Goal: Task Accomplishment & Management: Use online tool/utility

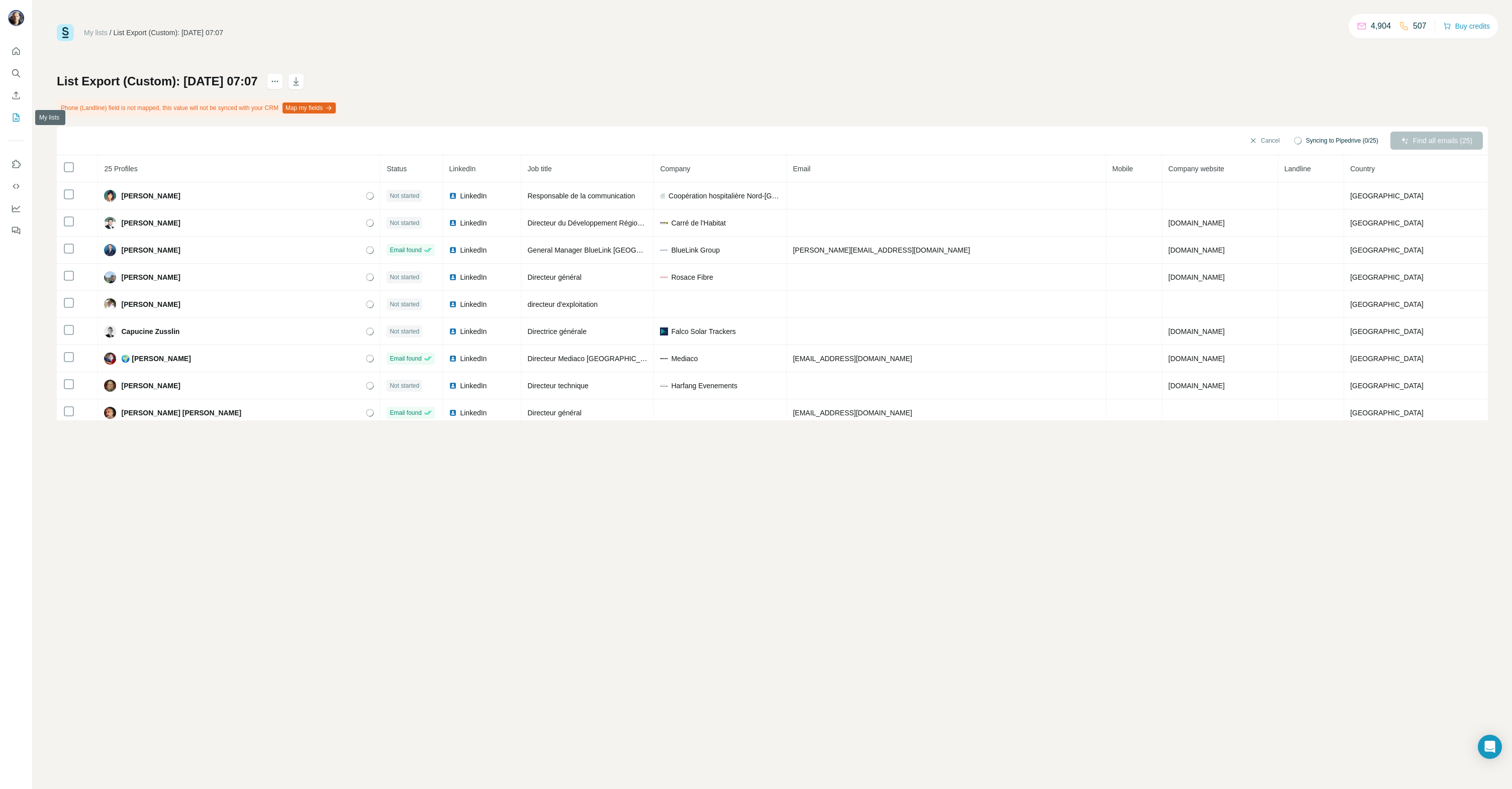
click at [15, 120] on icon "My lists" at bounding box center [16, 118] width 10 height 10
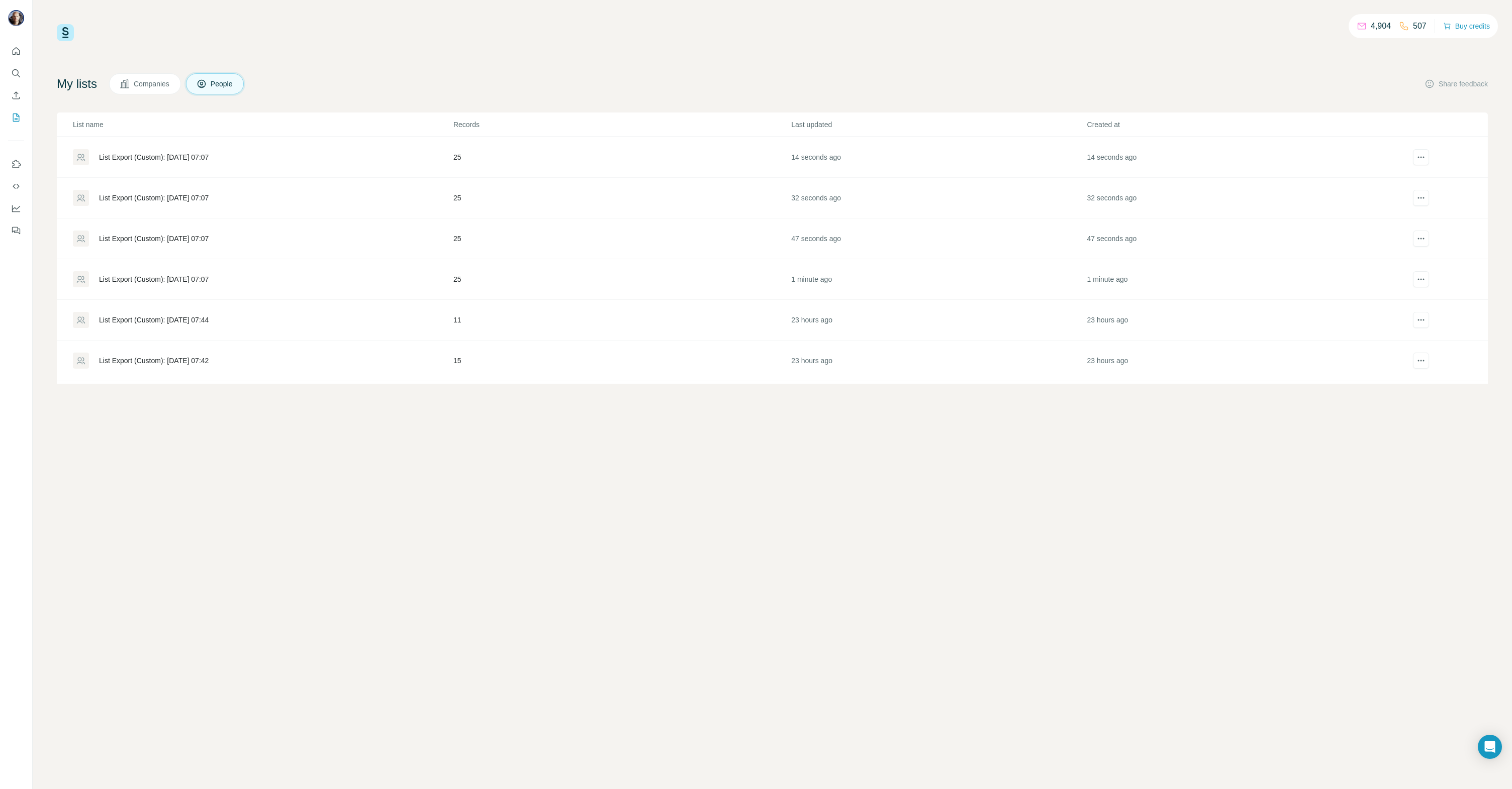
click at [207, 279] on div "List Export (Custom): [DATE] 07:07" at bounding box center [154, 279] width 110 height 10
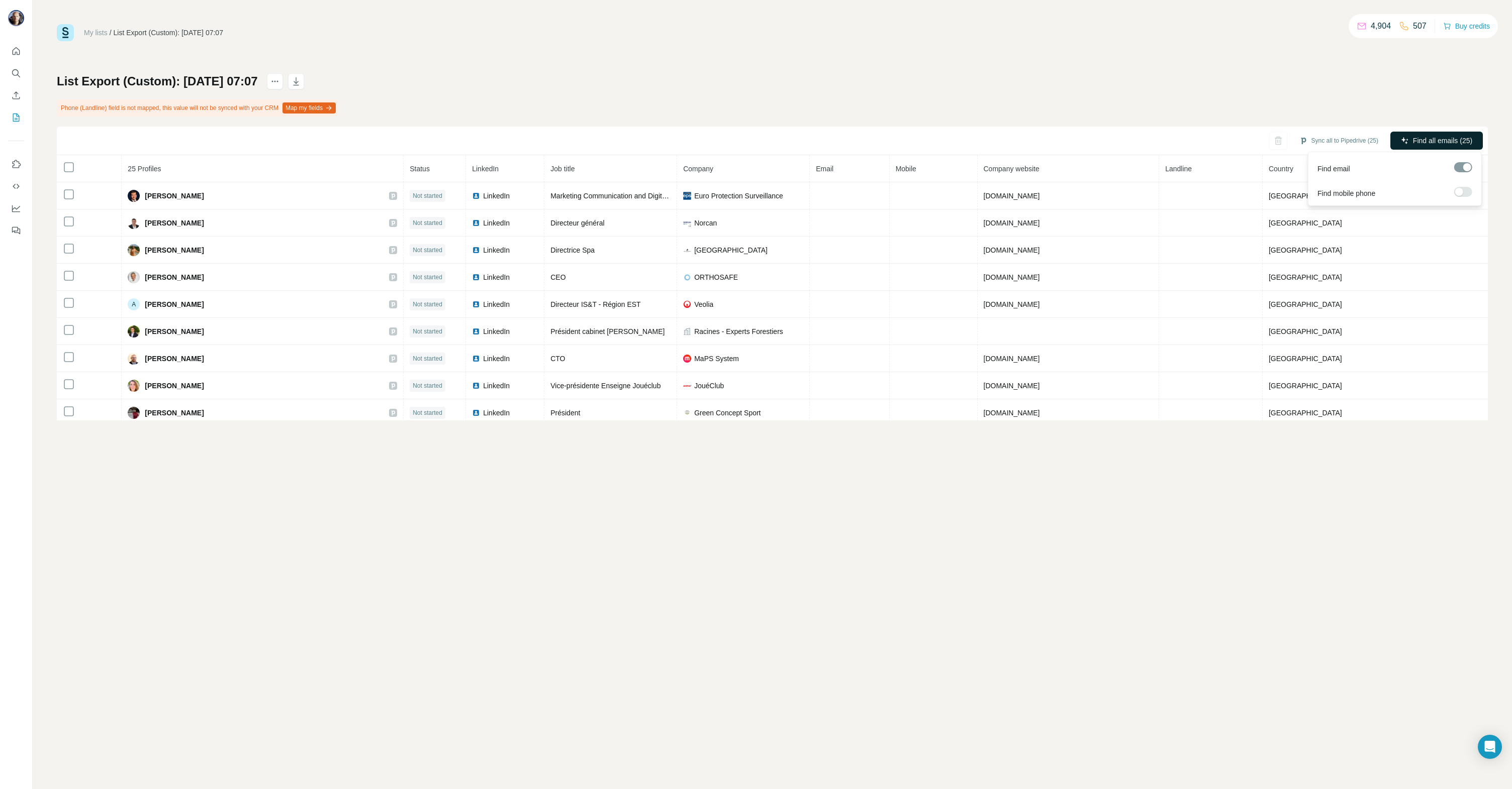
click at [1422, 134] on button "Find all emails (25)" at bounding box center [1436, 140] width 92 height 18
click at [17, 118] on icon "My lists" at bounding box center [16, 118] width 10 height 10
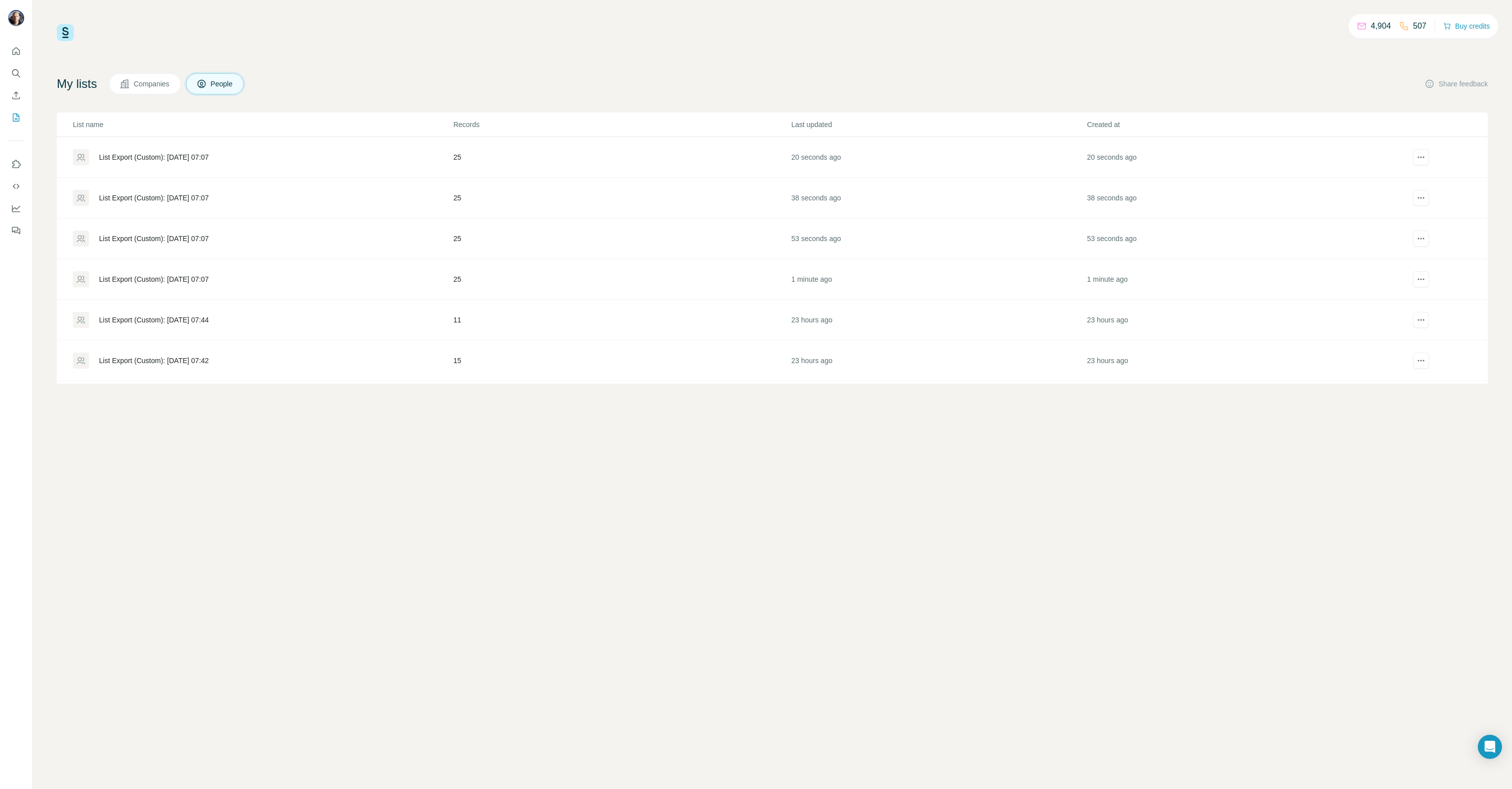
click at [191, 241] on div "List Export (Custom): [DATE] 07:07" at bounding box center [154, 238] width 110 height 10
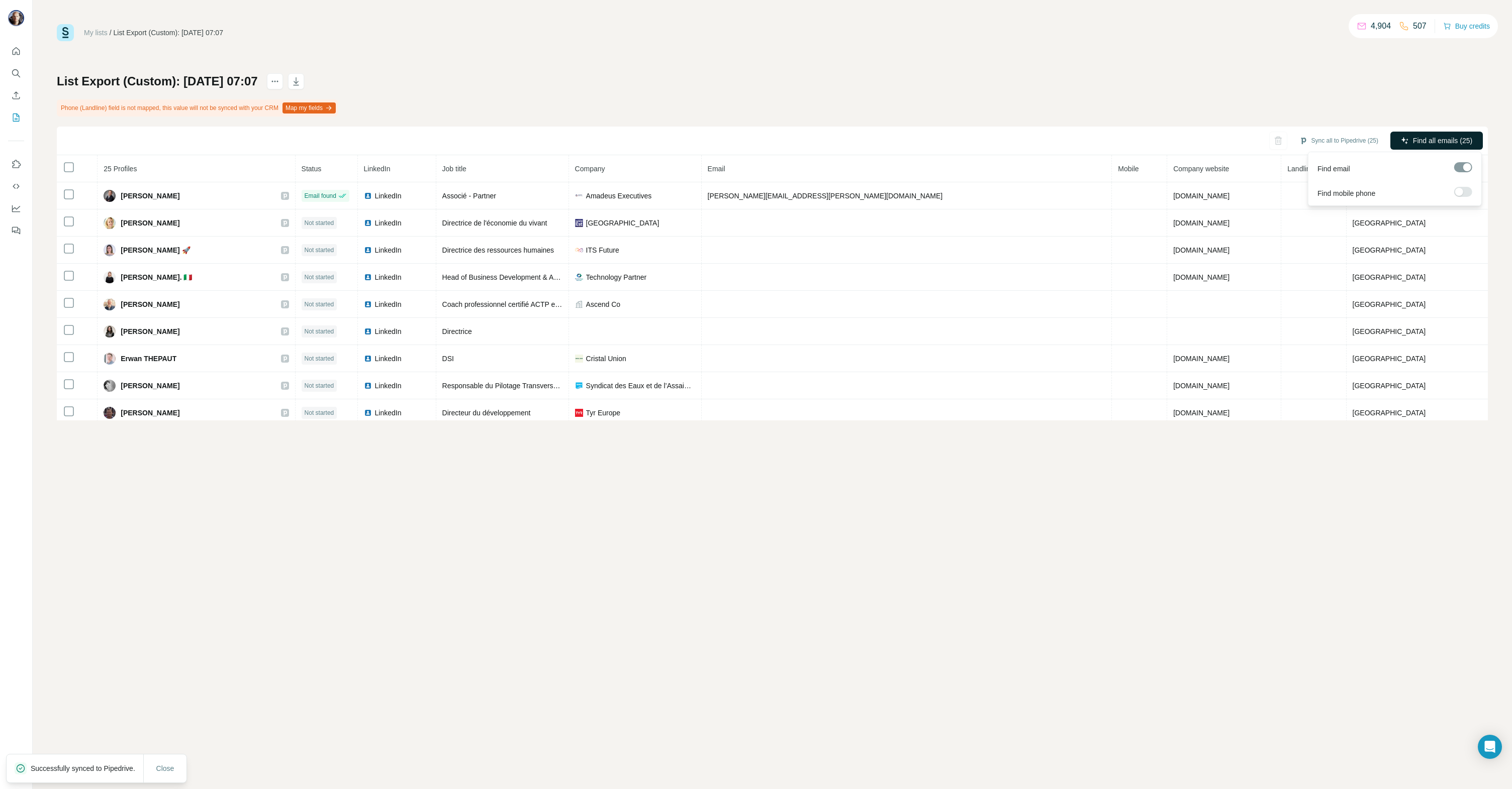
click at [1446, 136] on span "Find all emails (25)" at bounding box center [1443, 140] width 59 height 10
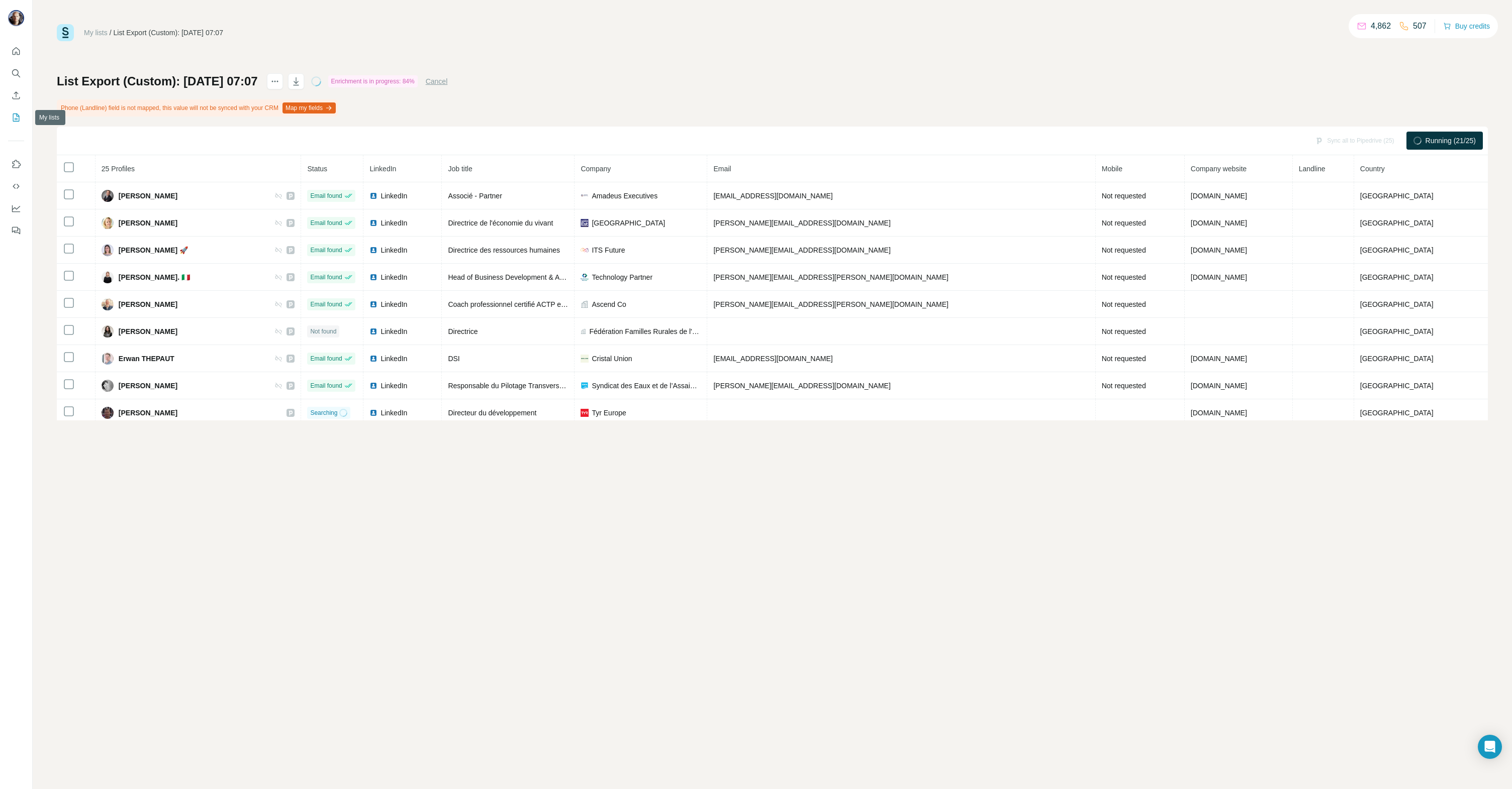
click at [15, 115] on icon "My lists" at bounding box center [16, 118] width 10 height 10
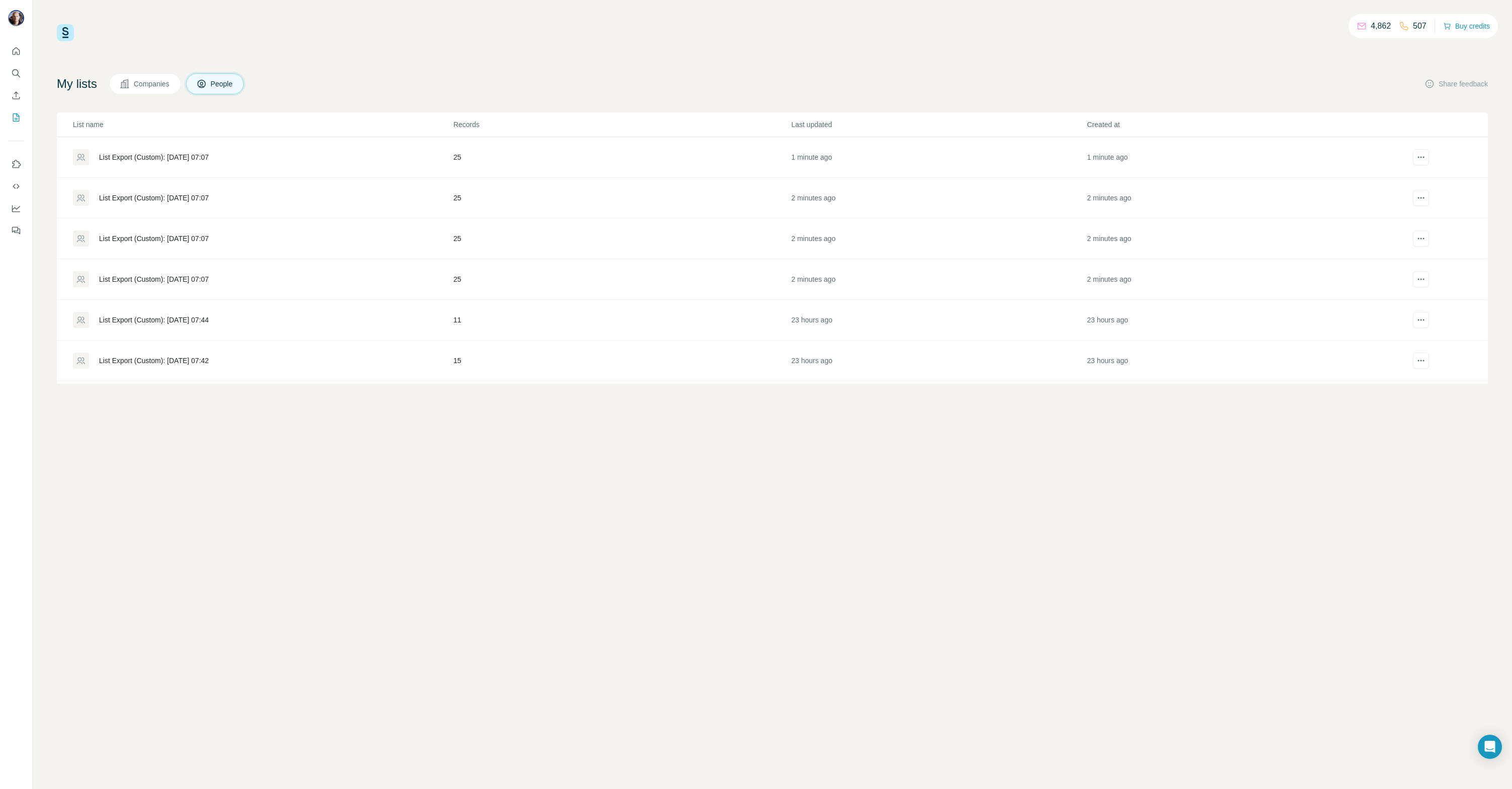
click at [189, 197] on div "List Export (Custom): [DATE] 07:07" at bounding box center [154, 198] width 110 height 10
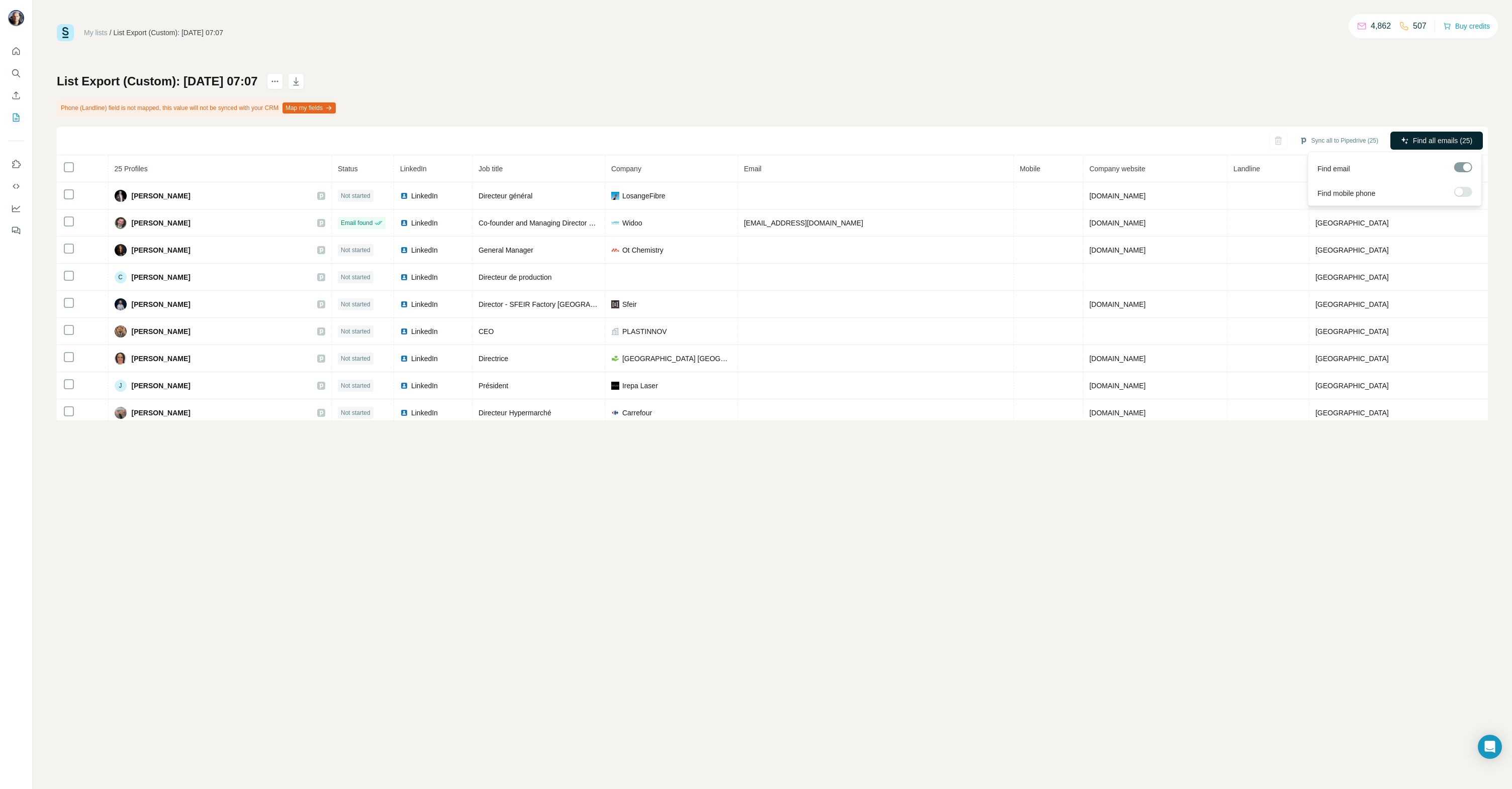
click at [1419, 136] on span "Find all emails (25)" at bounding box center [1443, 140] width 59 height 10
click at [15, 123] on button "My lists" at bounding box center [16, 117] width 16 height 18
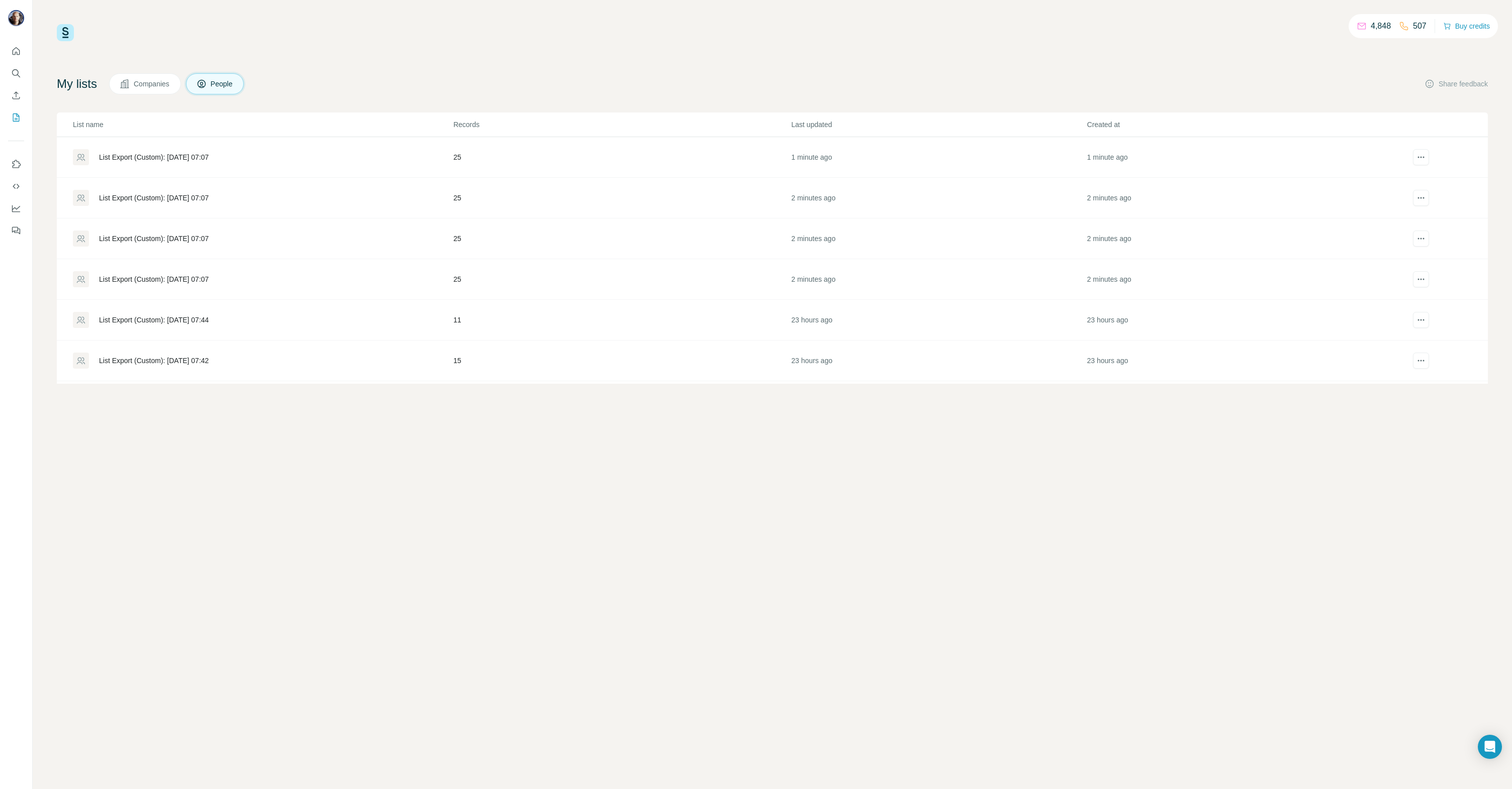
click at [164, 159] on div "List Export (Custom): [DATE] 07:07" at bounding box center [154, 157] width 110 height 10
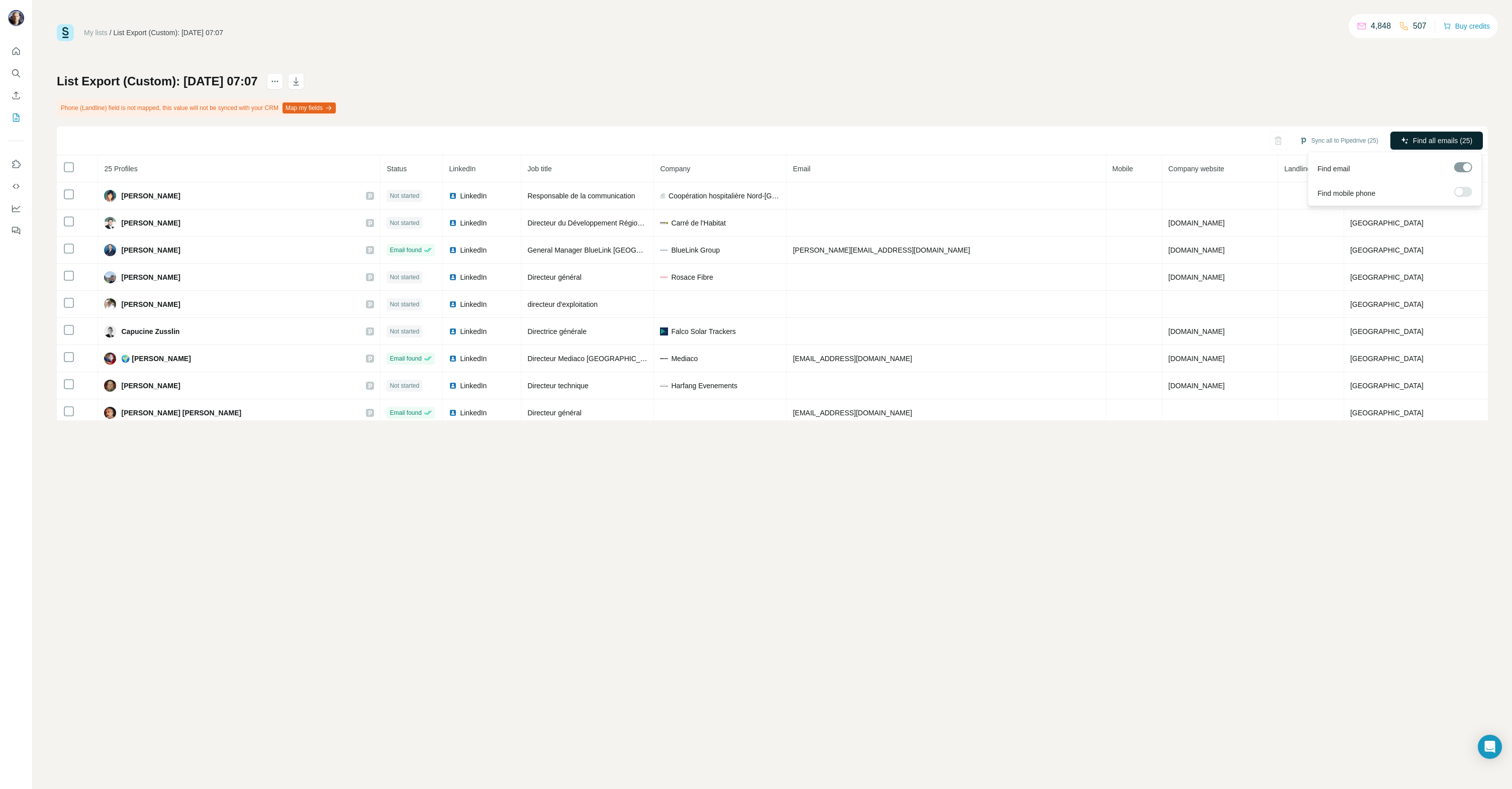
click at [1428, 139] on span "Find all emails (25)" at bounding box center [1443, 140] width 59 height 10
click at [15, 117] on icon "My lists" at bounding box center [16, 118] width 10 height 10
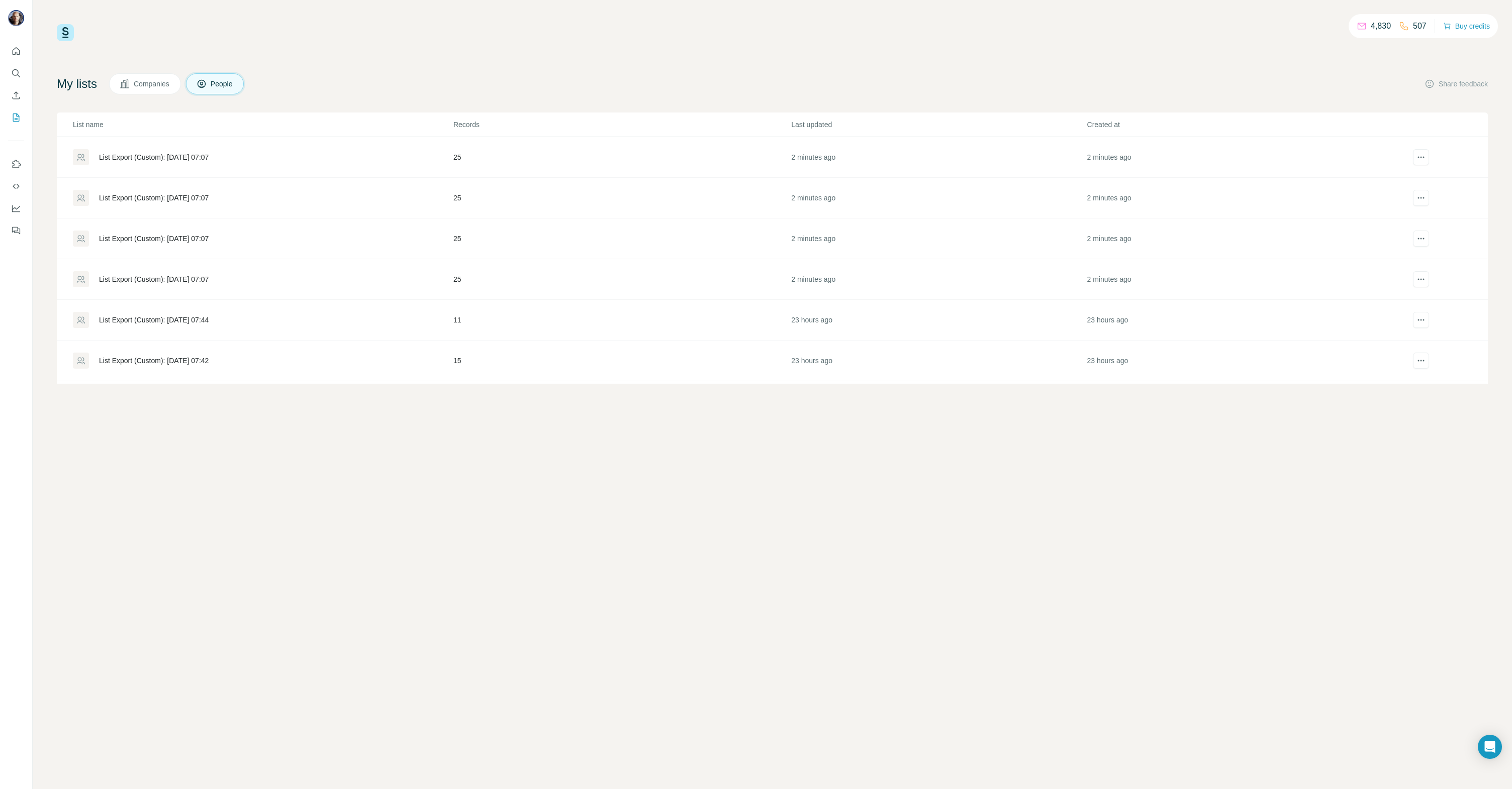
click at [132, 276] on div "List Export (Custom): [DATE] 07:07" at bounding box center [154, 279] width 110 height 10
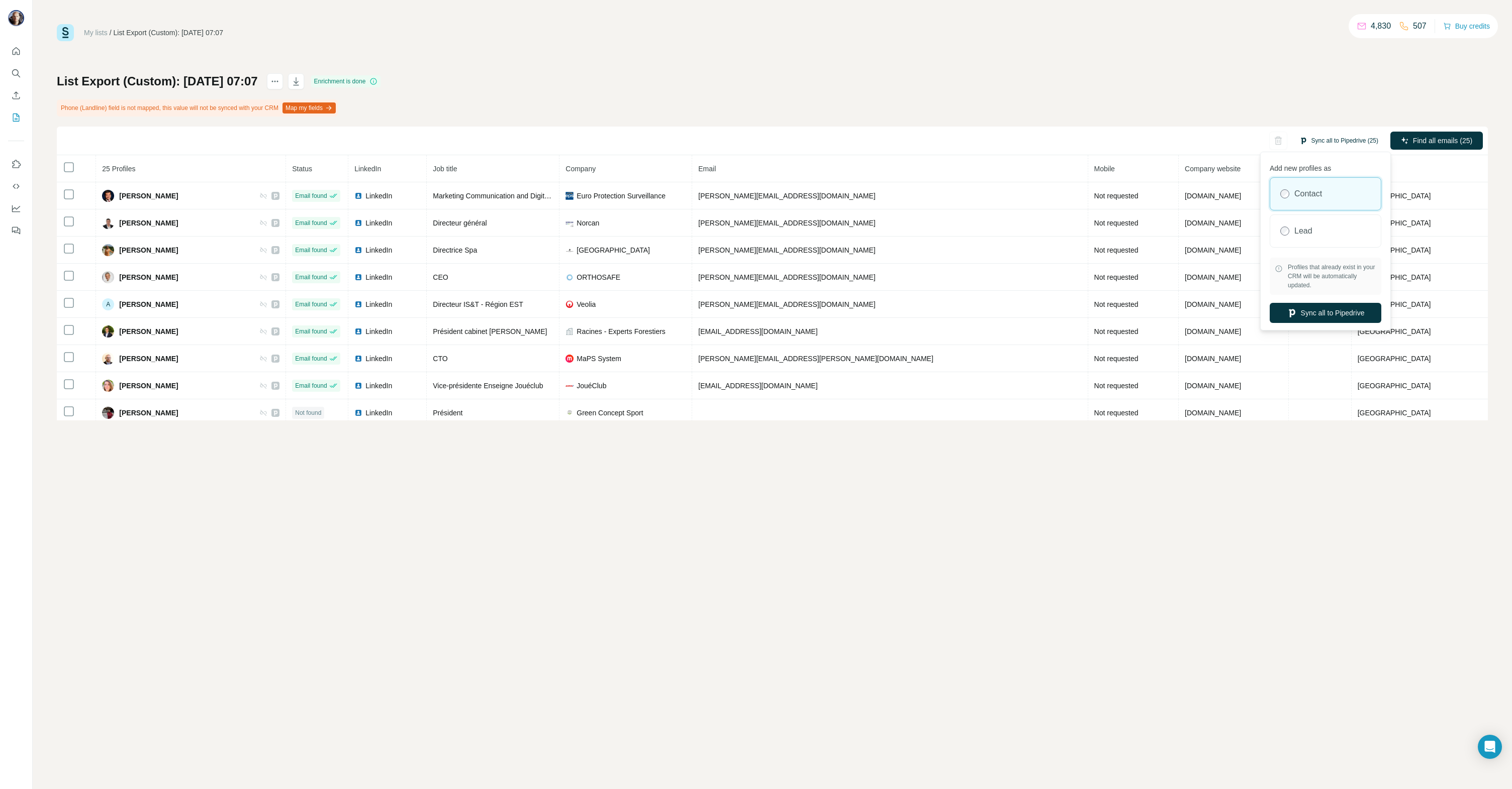
click at [1326, 138] on button "Sync all to Pipedrive (25)" at bounding box center [1339, 140] width 93 height 15
click at [1325, 316] on button "Sync all to Pipedrive" at bounding box center [1325, 313] width 111 height 20
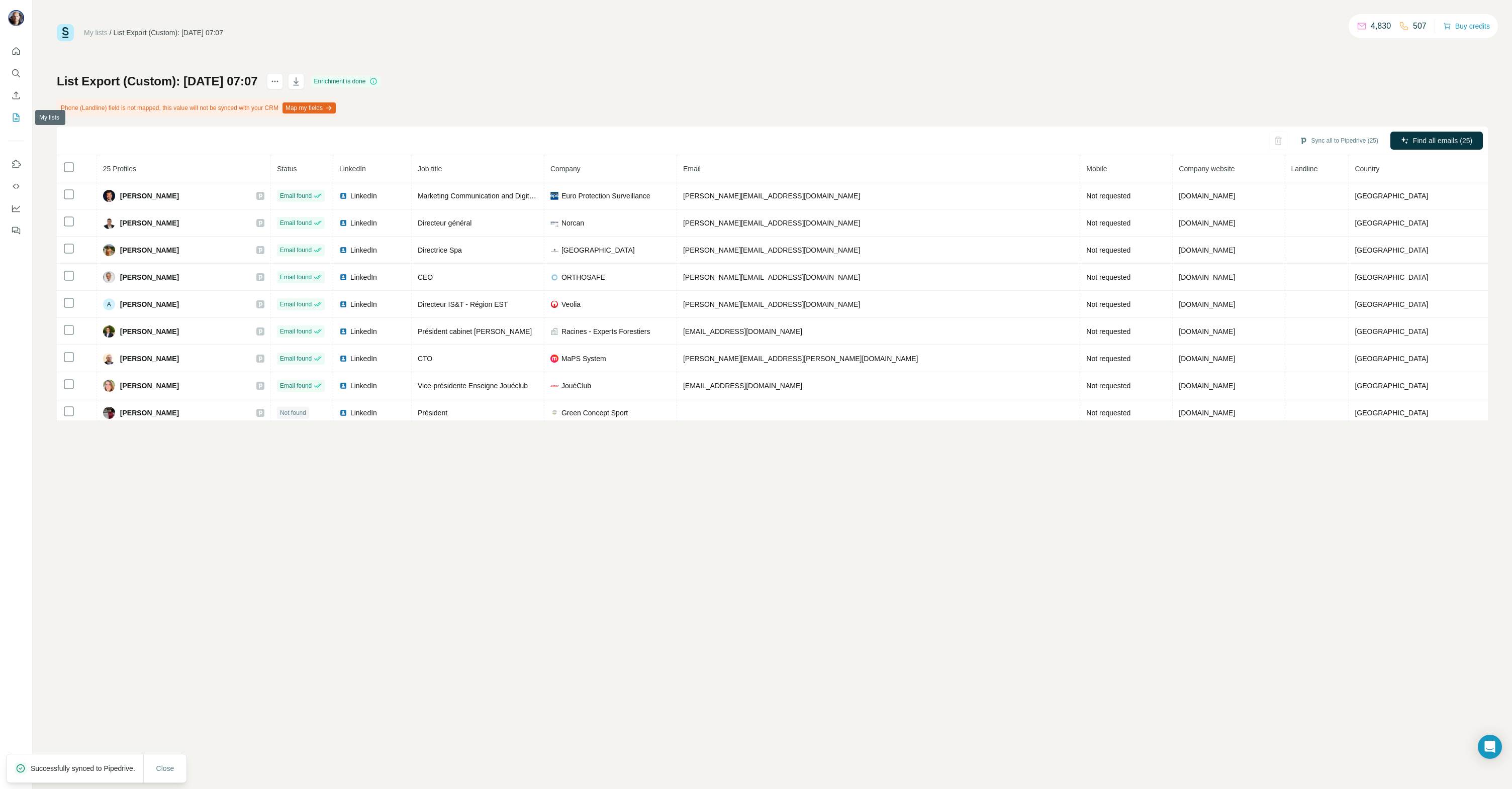
click at [16, 118] on icon "My lists" at bounding box center [17, 116] width 5 height 7
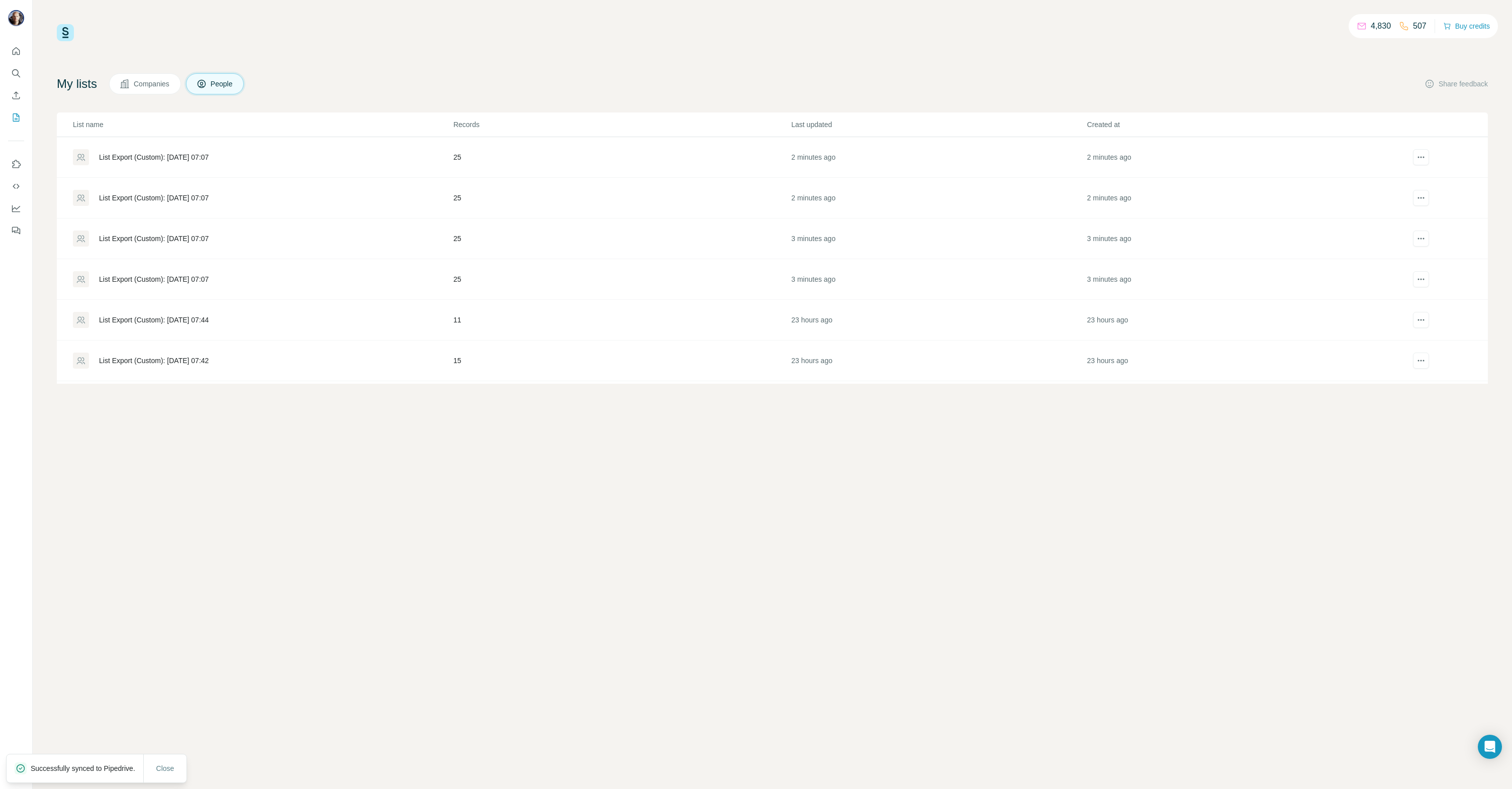
click at [162, 239] on div "List Export (Custom): [DATE] 07:07" at bounding box center [154, 238] width 110 height 10
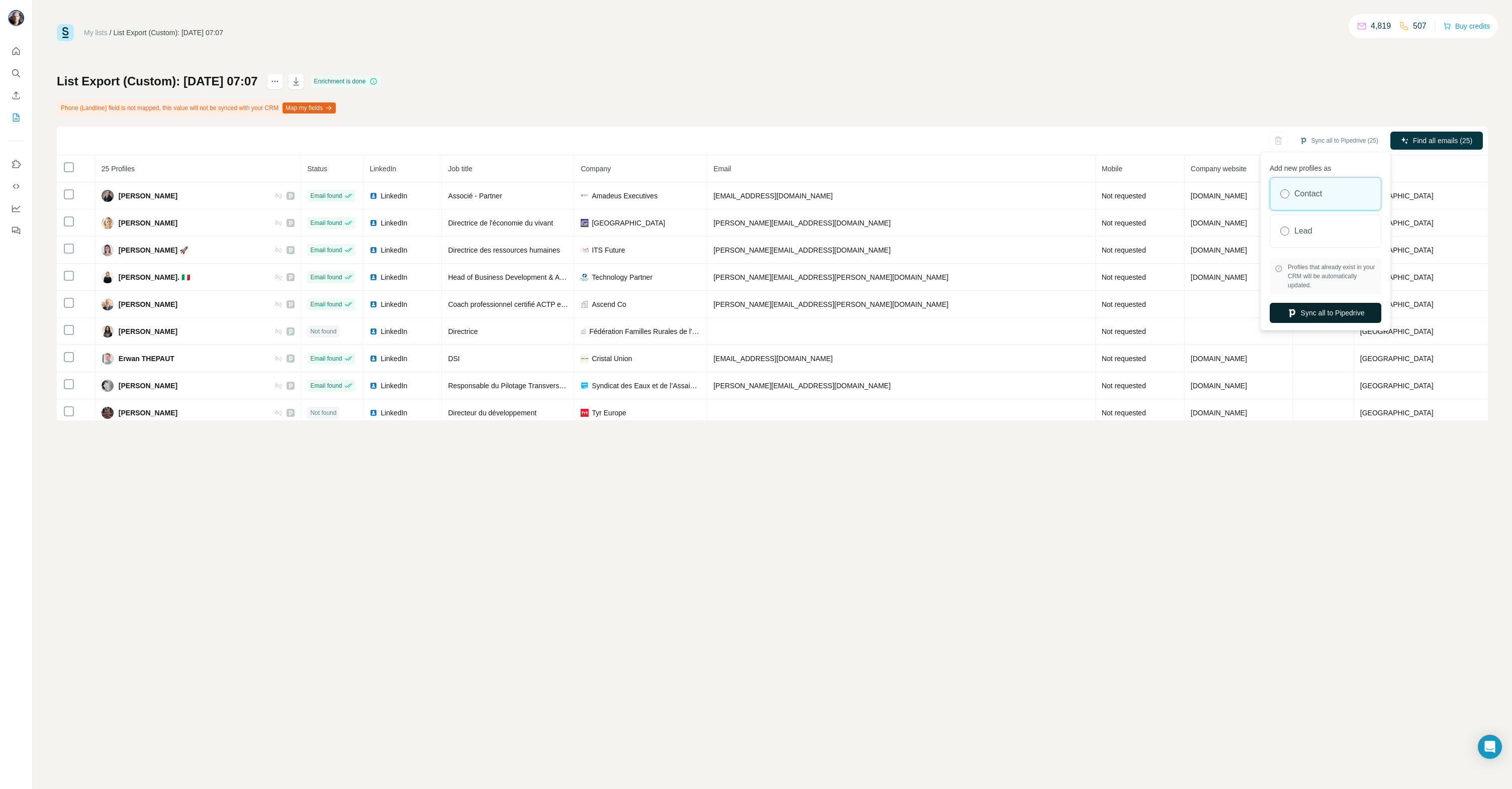
click at [1326, 312] on button "Sync all to Pipedrive" at bounding box center [1325, 313] width 111 height 20
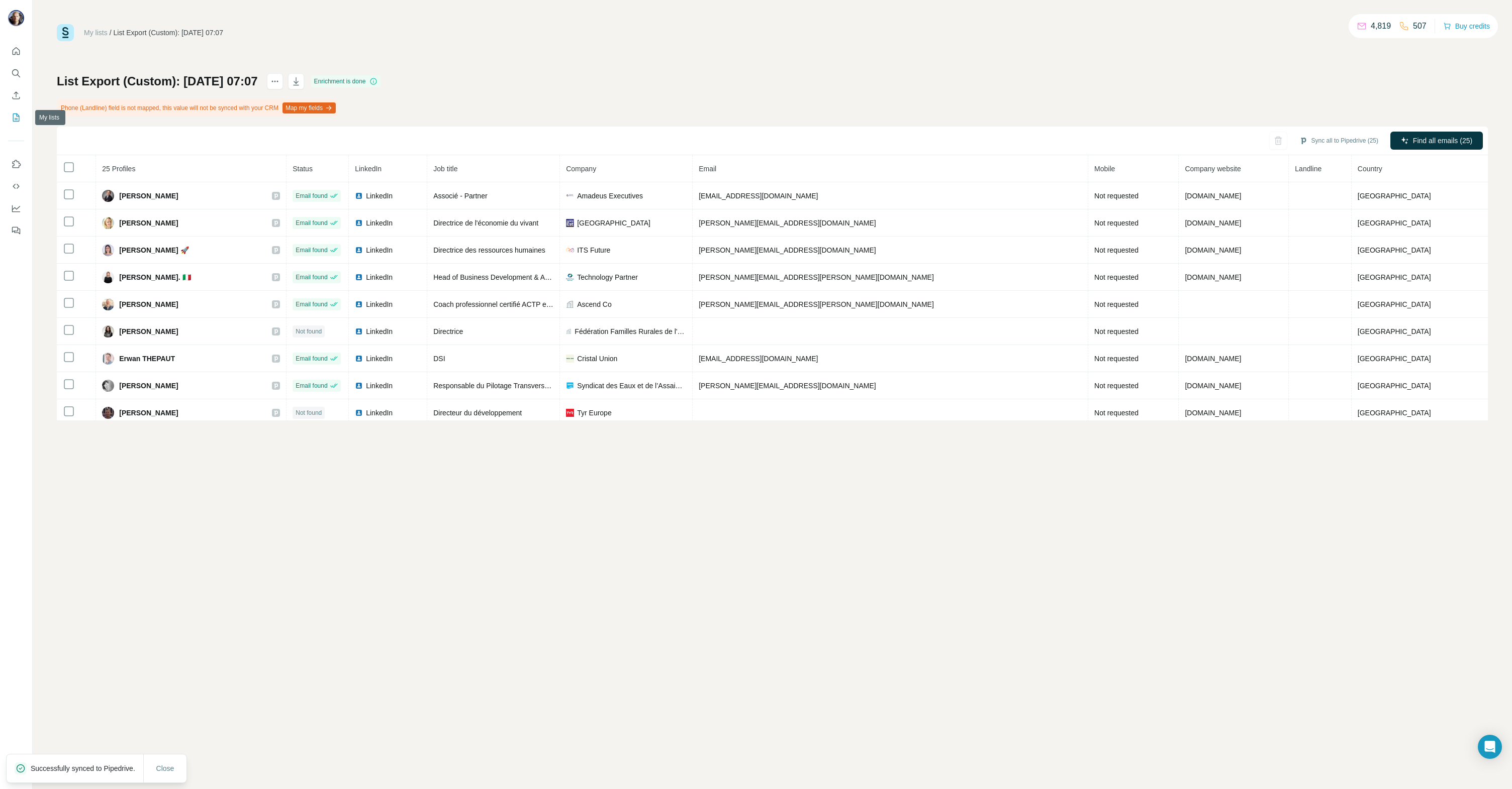
click at [17, 119] on icon "My lists" at bounding box center [17, 116] width 5 height 7
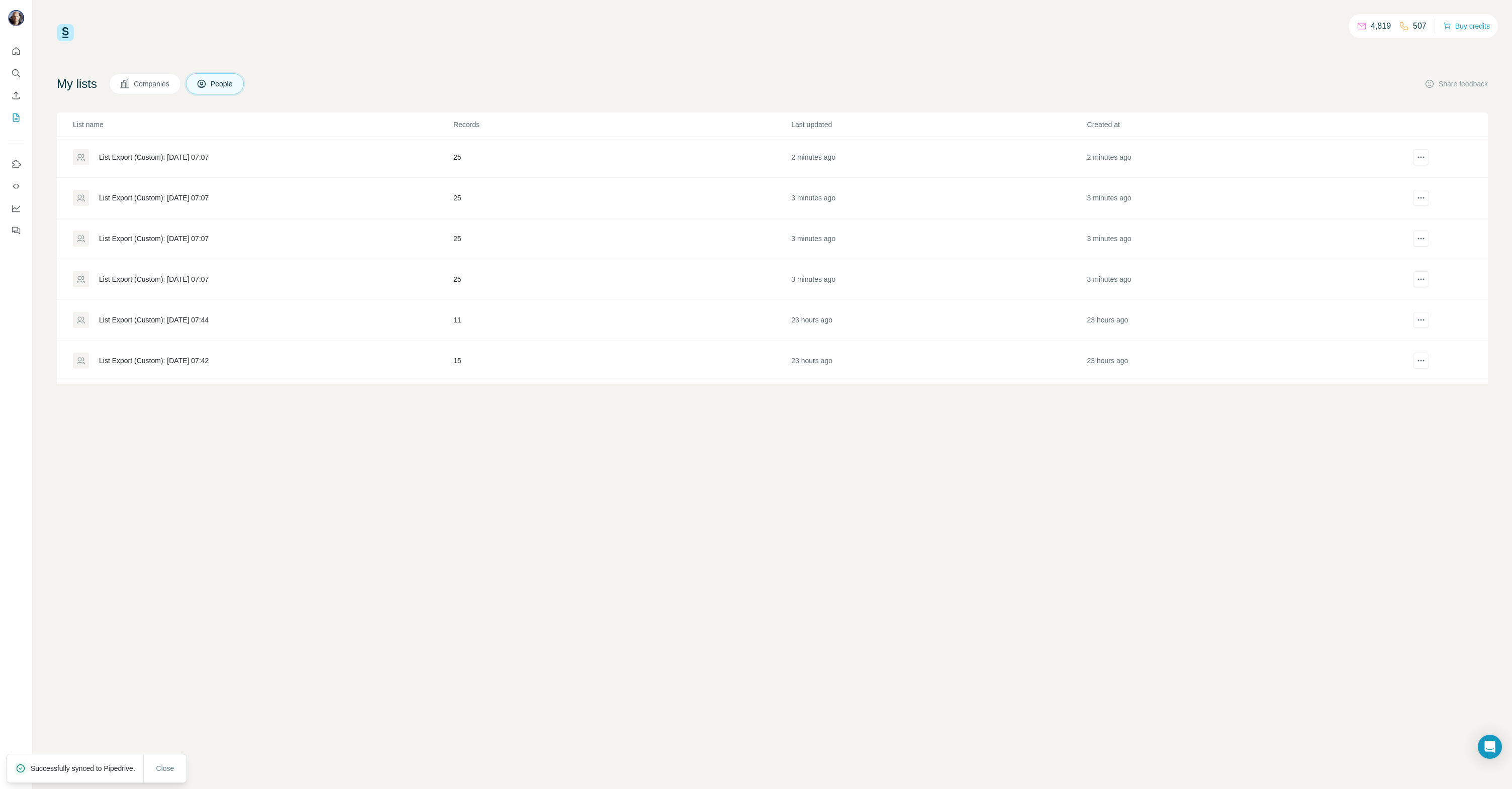
click at [184, 198] on div "List Export (Custom): [DATE] 07:07" at bounding box center [154, 198] width 110 height 10
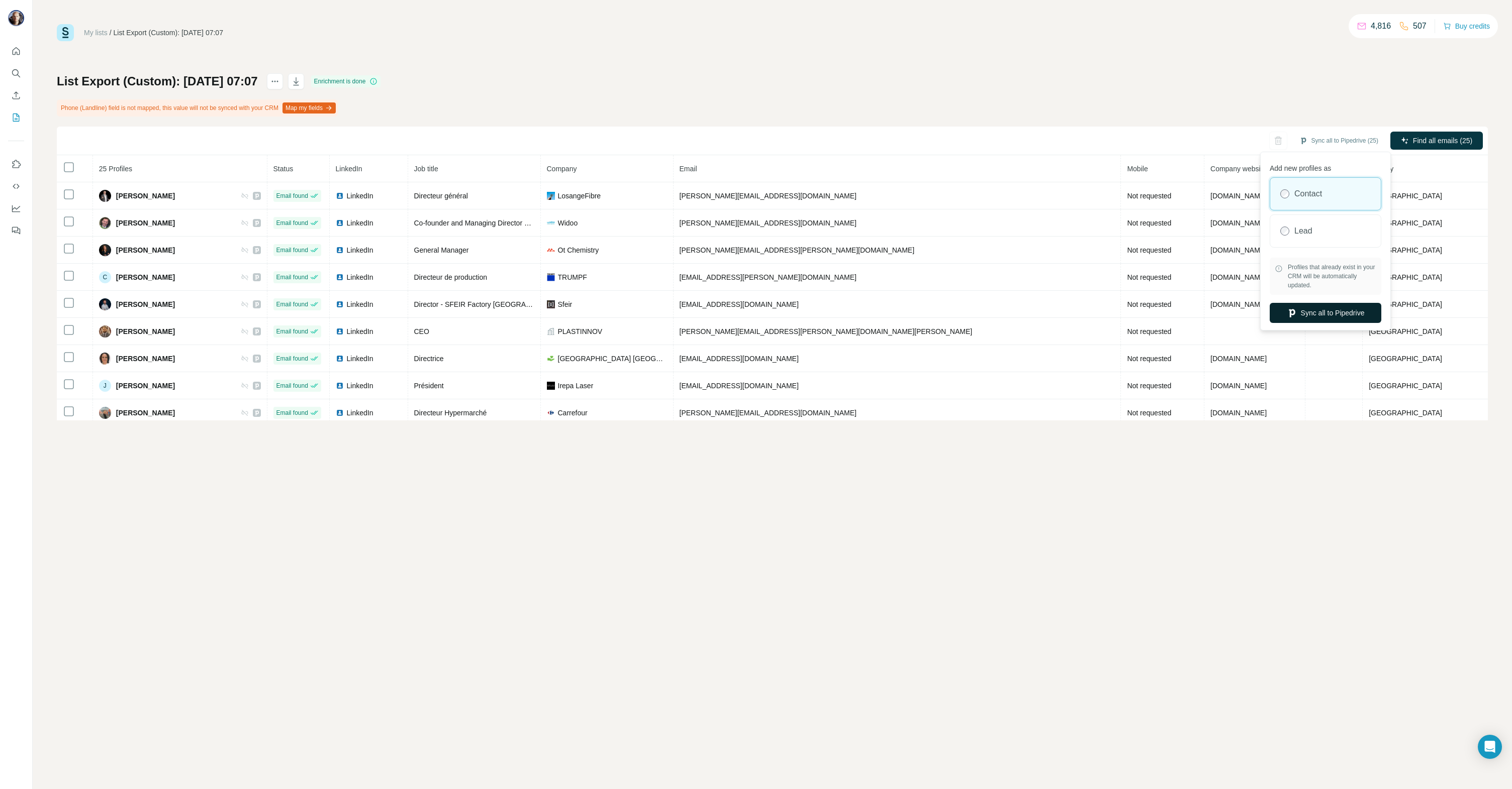
click at [1315, 312] on button "Sync all to Pipedrive" at bounding box center [1325, 313] width 111 height 20
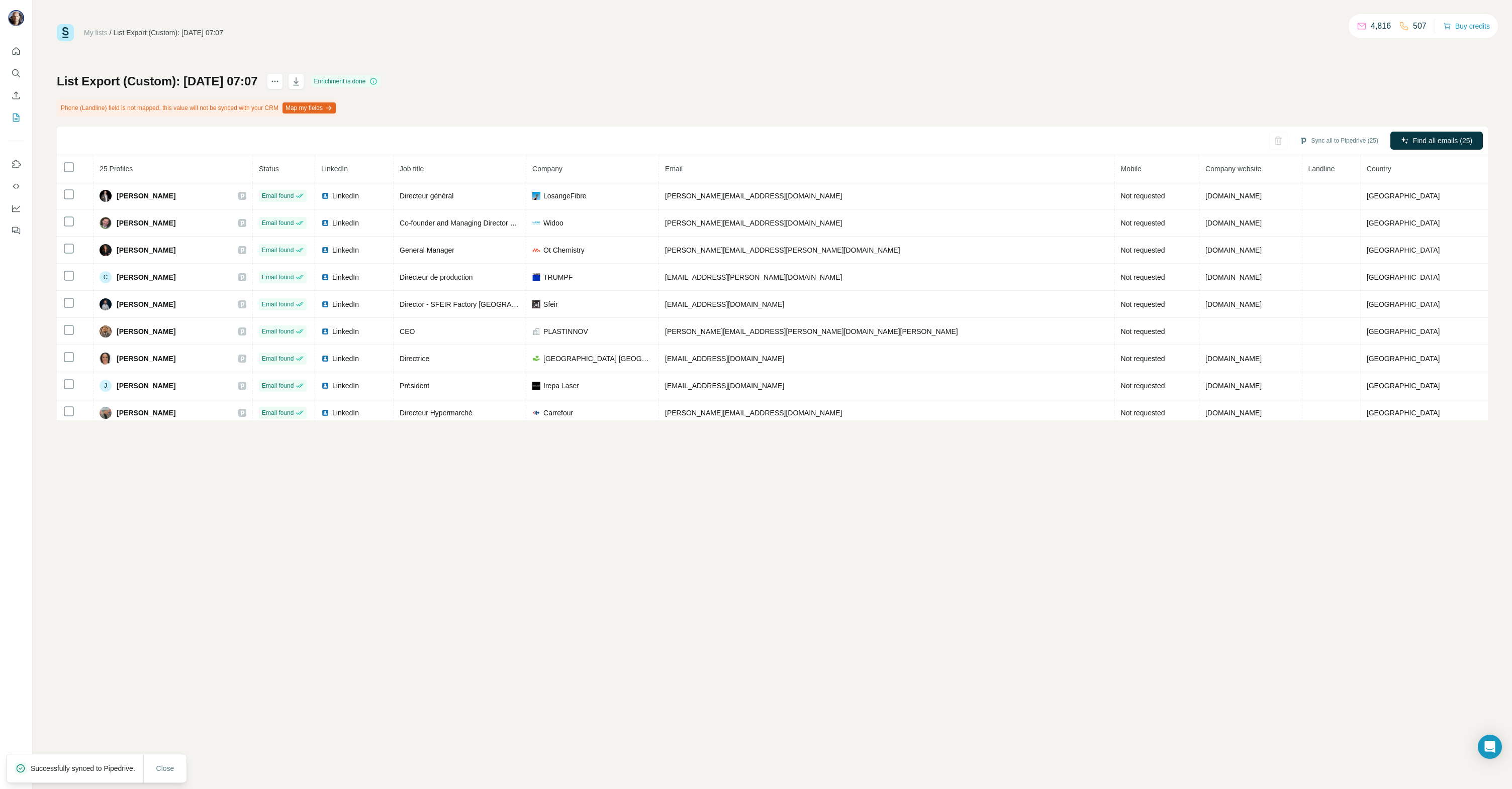
click at [1173, 92] on div "List Export (Custom): [DATE] 07:07 Enrichment is done Phone (Landline) field is…" at bounding box center [772, 247] width 1431 height 347
click at [443, 499] on div "My lists / List Export (Custom): [DATE] 07:07 4,816 507 Buy credits List Export…" at bounding box center [772, 394] width 1479 height 789
click at [15, 116] on icon "My lists" at bounding box center [16, 118] width 10 height 10
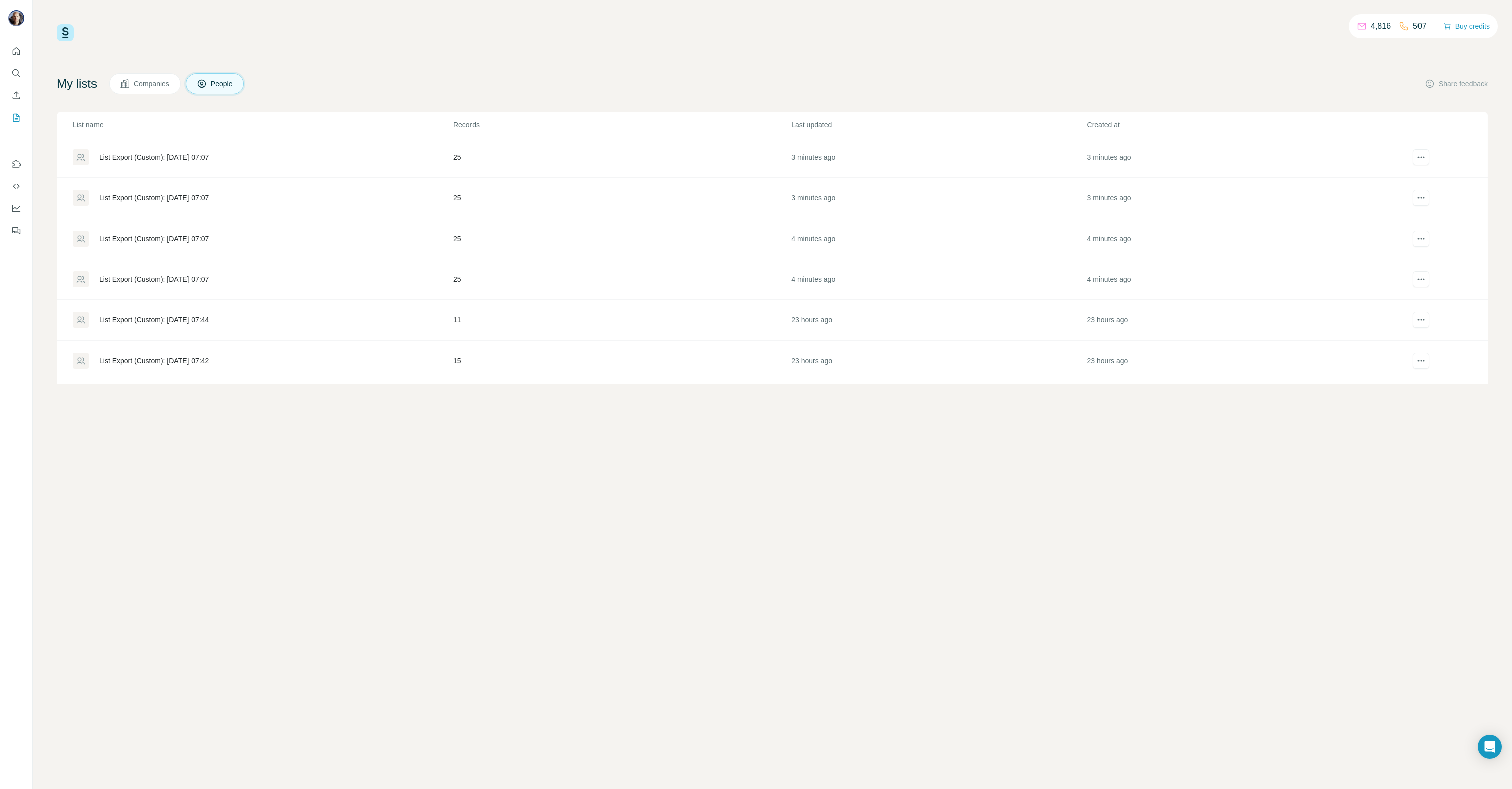
click at [198, 199] on div "List Export (Custom): [DATE] 07:07" at bounding box center [154, 198] width 110 height 10
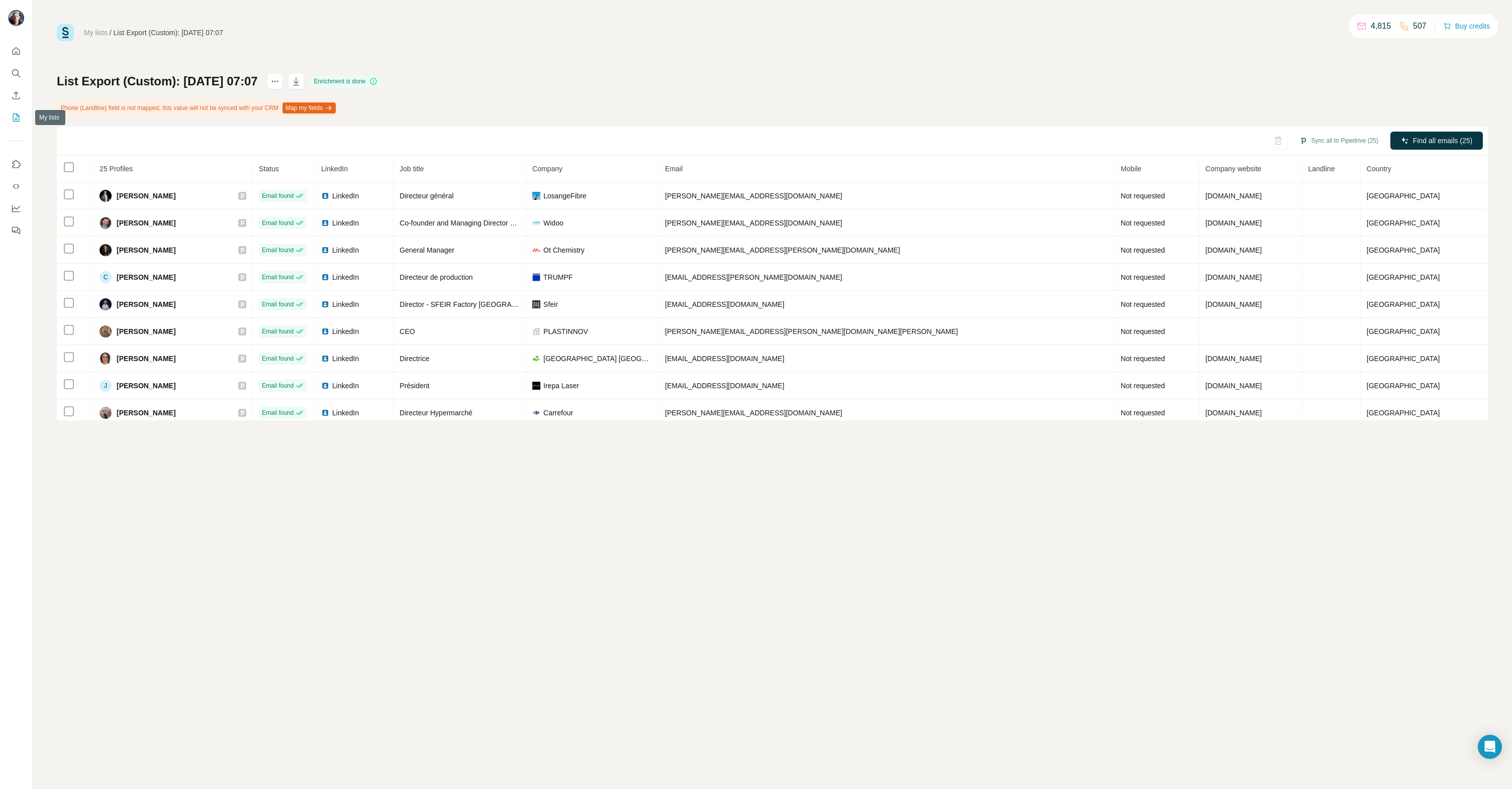
click at [15, 115] on icon "My lists" at bounding box center [16, 118] width 10 height 10
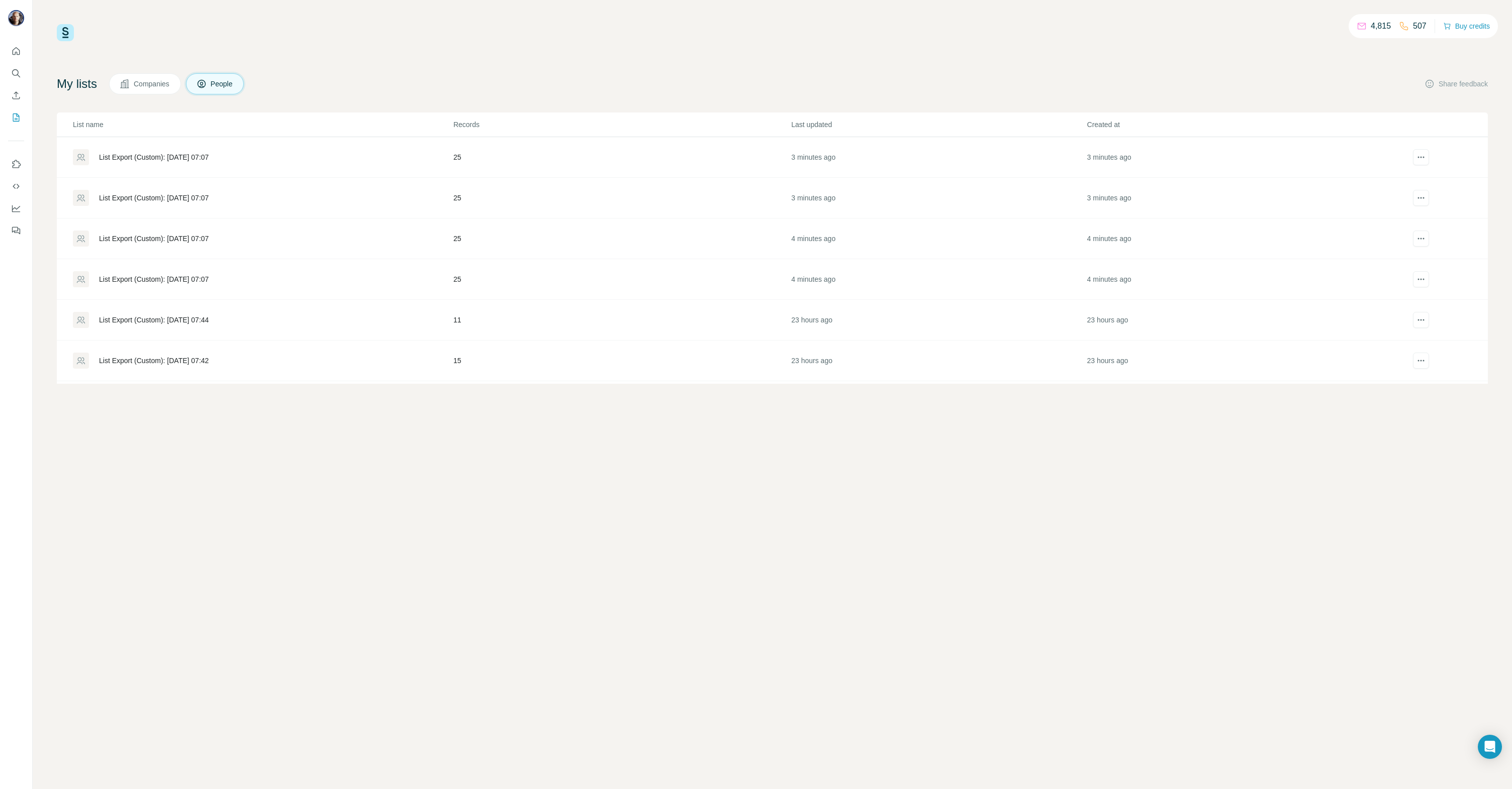
click at [144, 152] on div "List Export (Custom): [DATE] 07:07" at bounding box center [263, 157] width 380 height 16
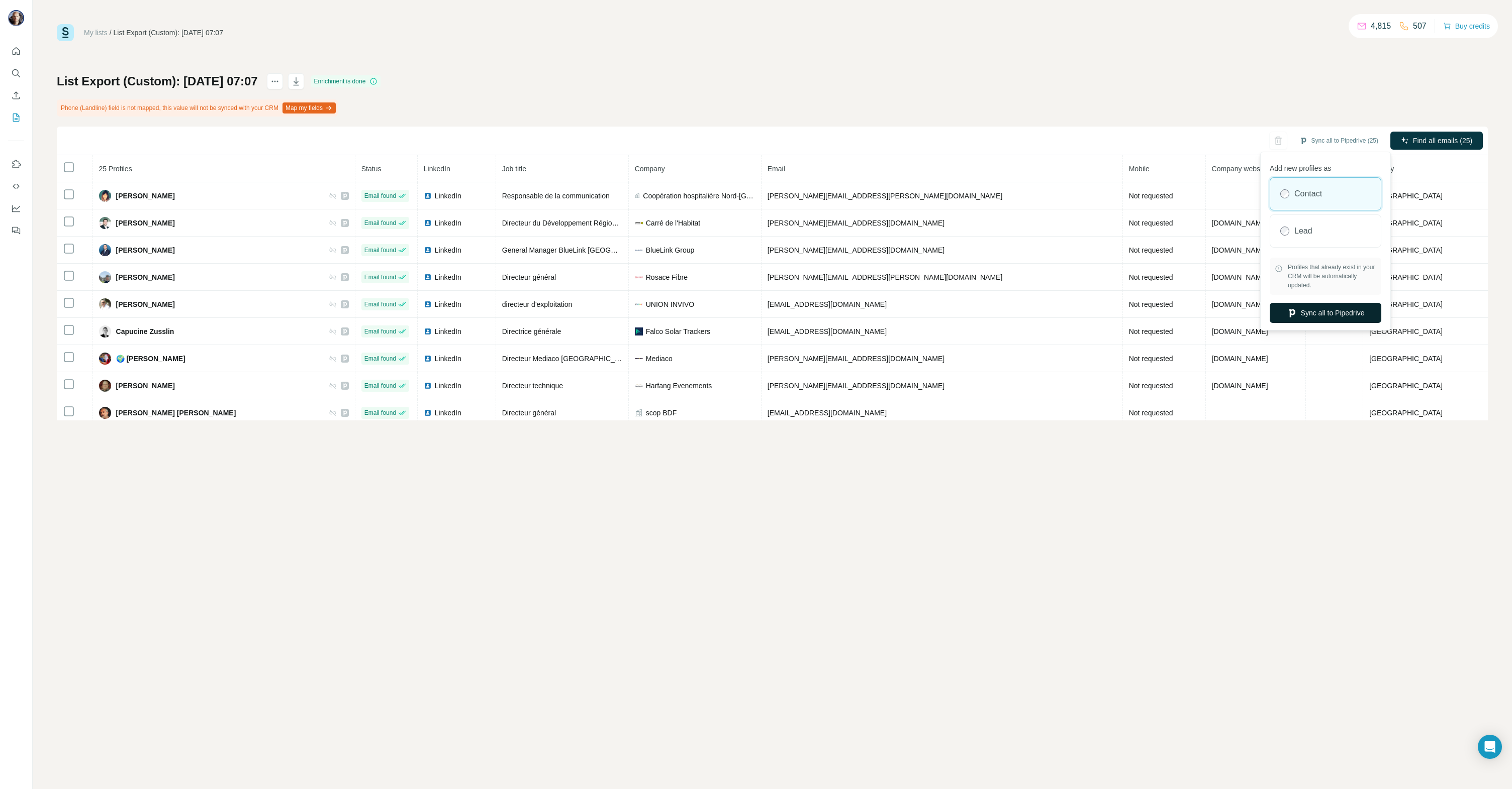
click at [1323, 312] on button "Sync all to Pipedrive" at bounding box center [1325, 313] width 111 height 20
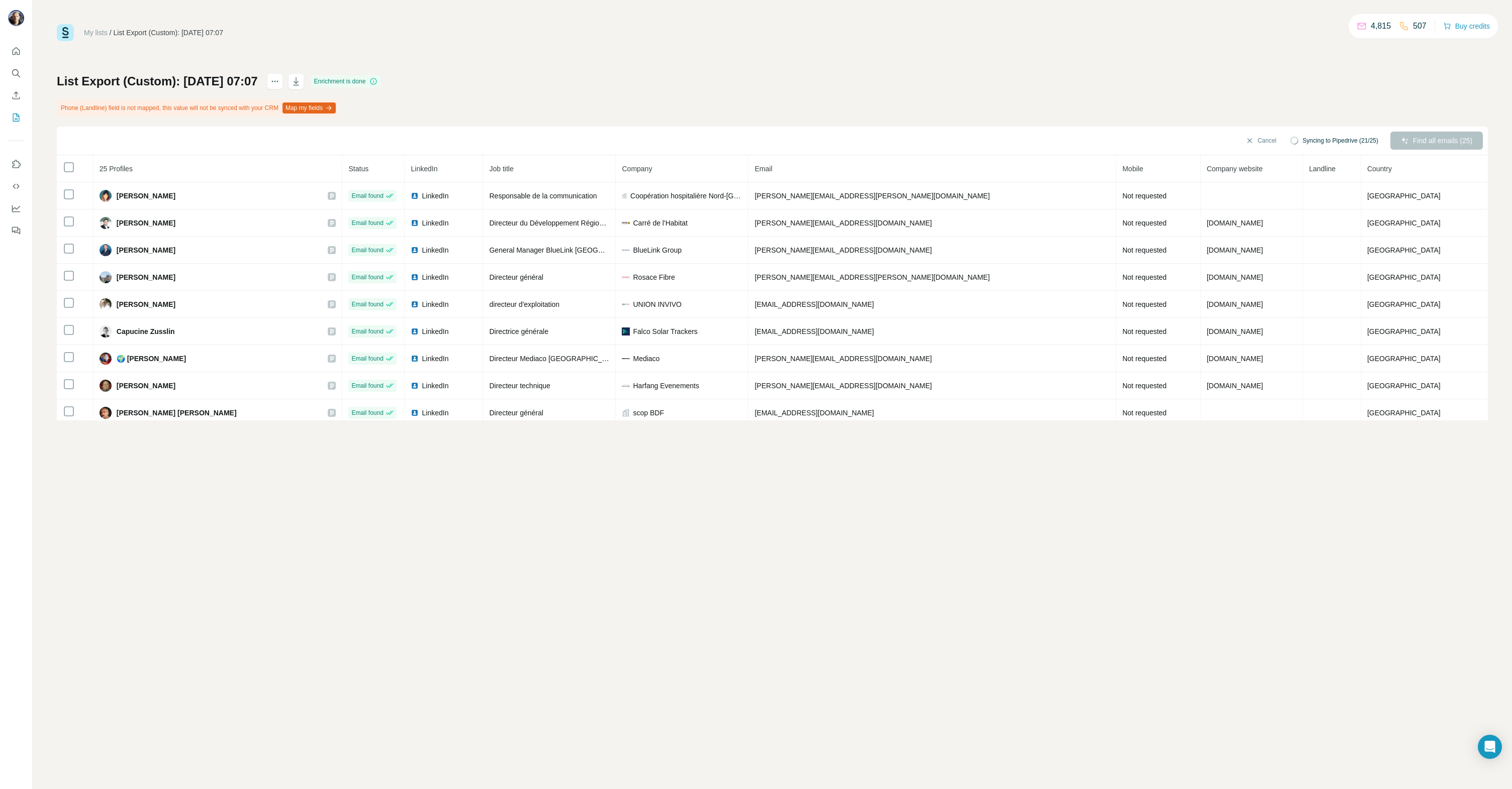
click at [893, 83] on div "List Export (Custom): [DATE] 07:07 Enrichment is done Phone (Landline) field is…" at bounding box center [772, 247] width 1431 height 347
